Goal: Transaction & Acquisition: Purchase product/service

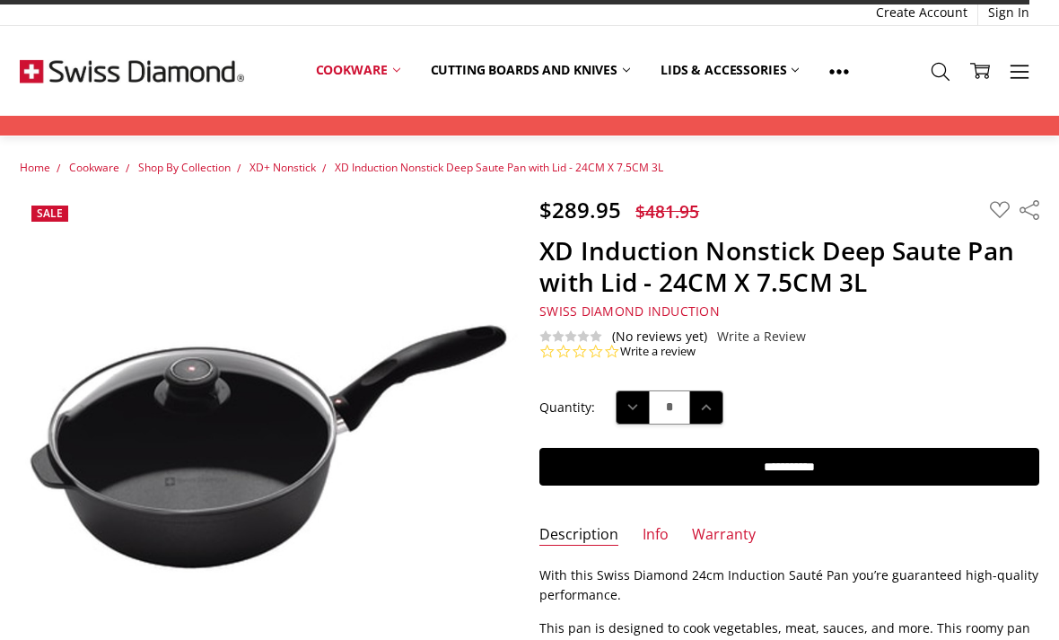
scroll to position [741, 0]
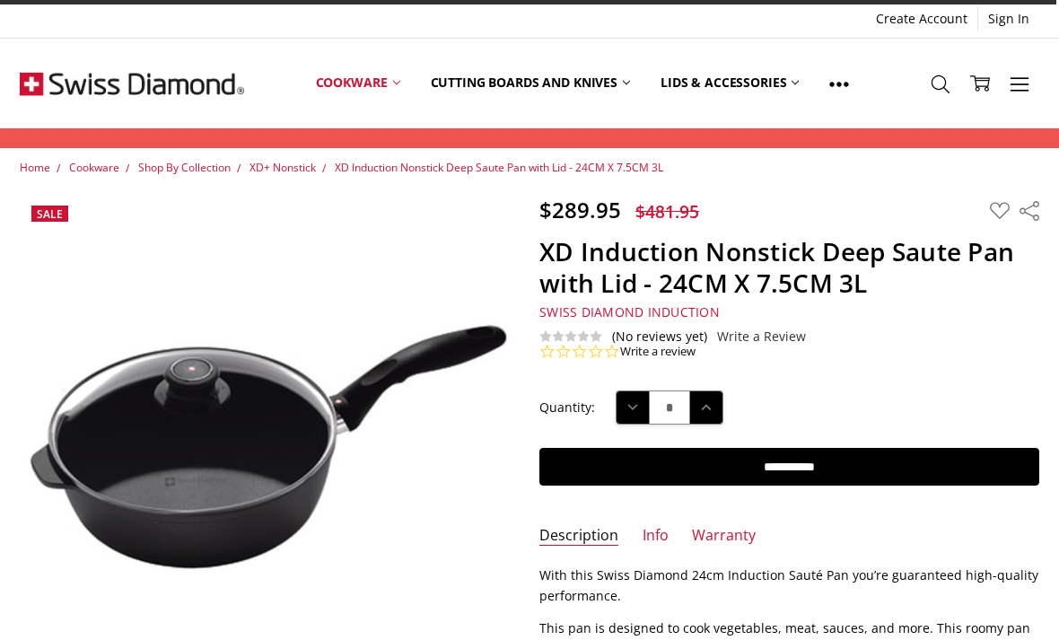
scroll to position [741, 0]
